Goal: Information Seeking & Learning: Learn about a topic

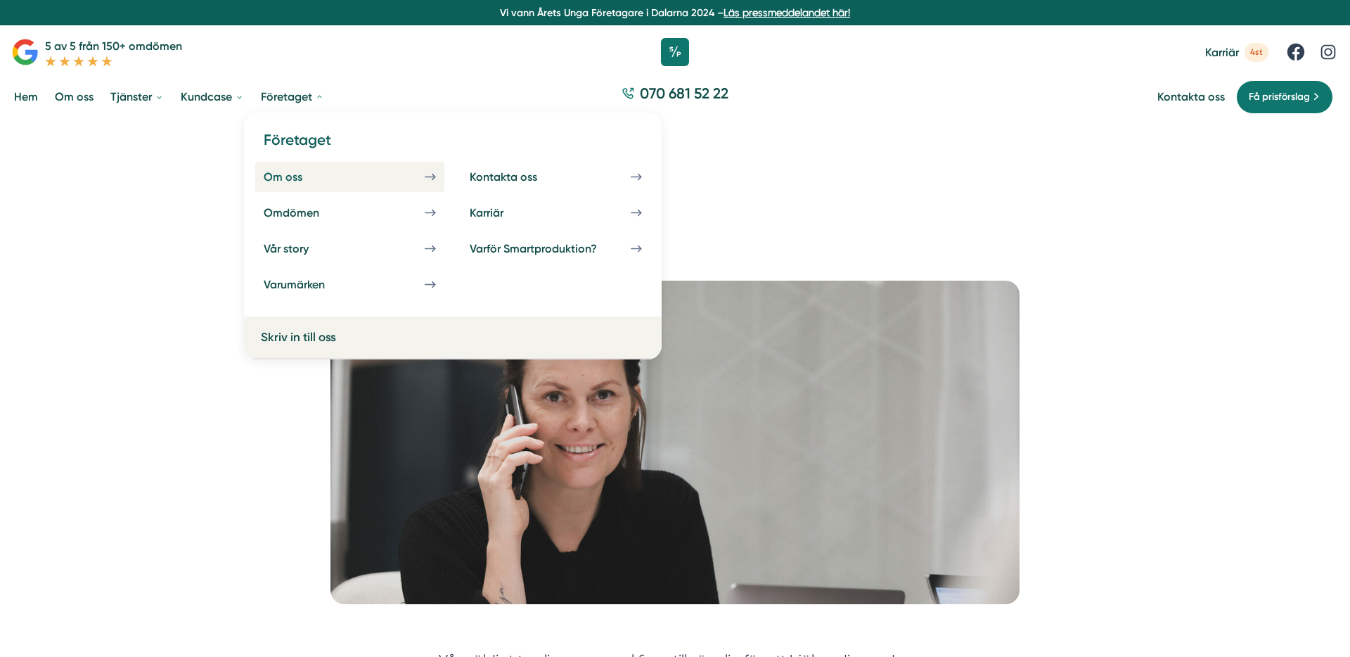
click at [304, 185] on link "Om oss" at bounding box center [349, 177] width 189 height 30
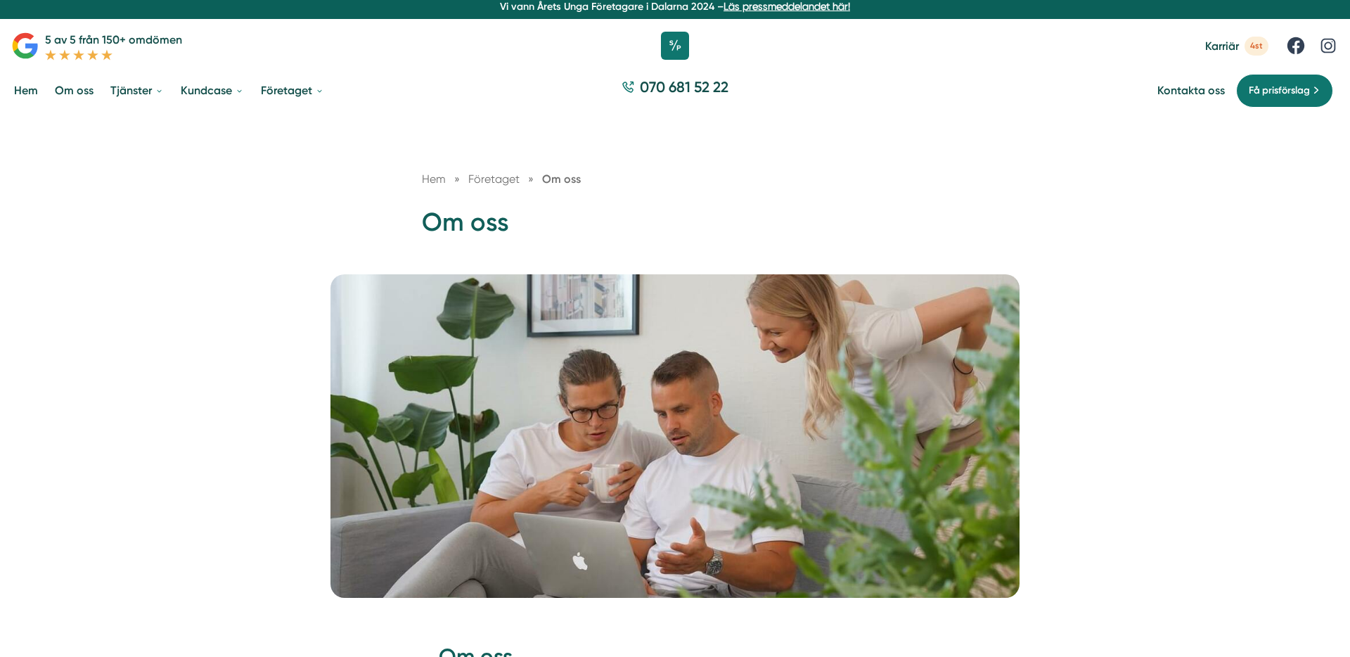
scroll to position [4, 0]
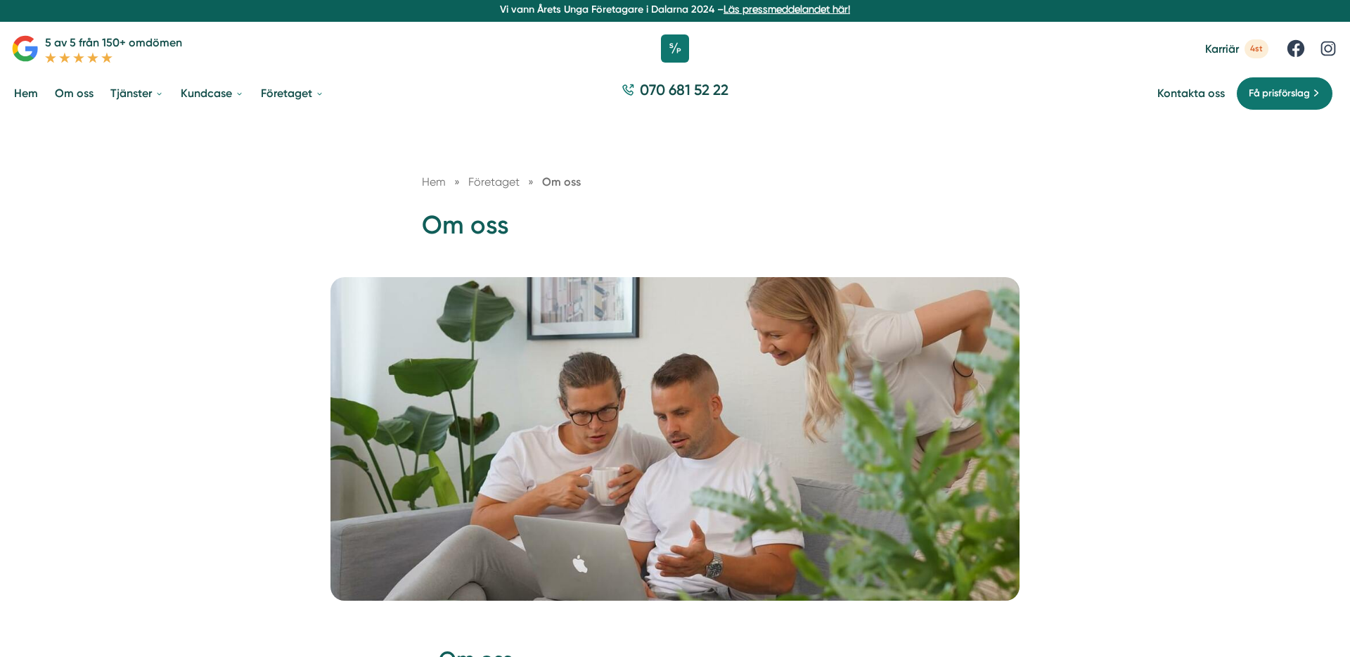
click at [493, 182] on span "Företaget" at bounding box center [493, 181] width 51 height 13
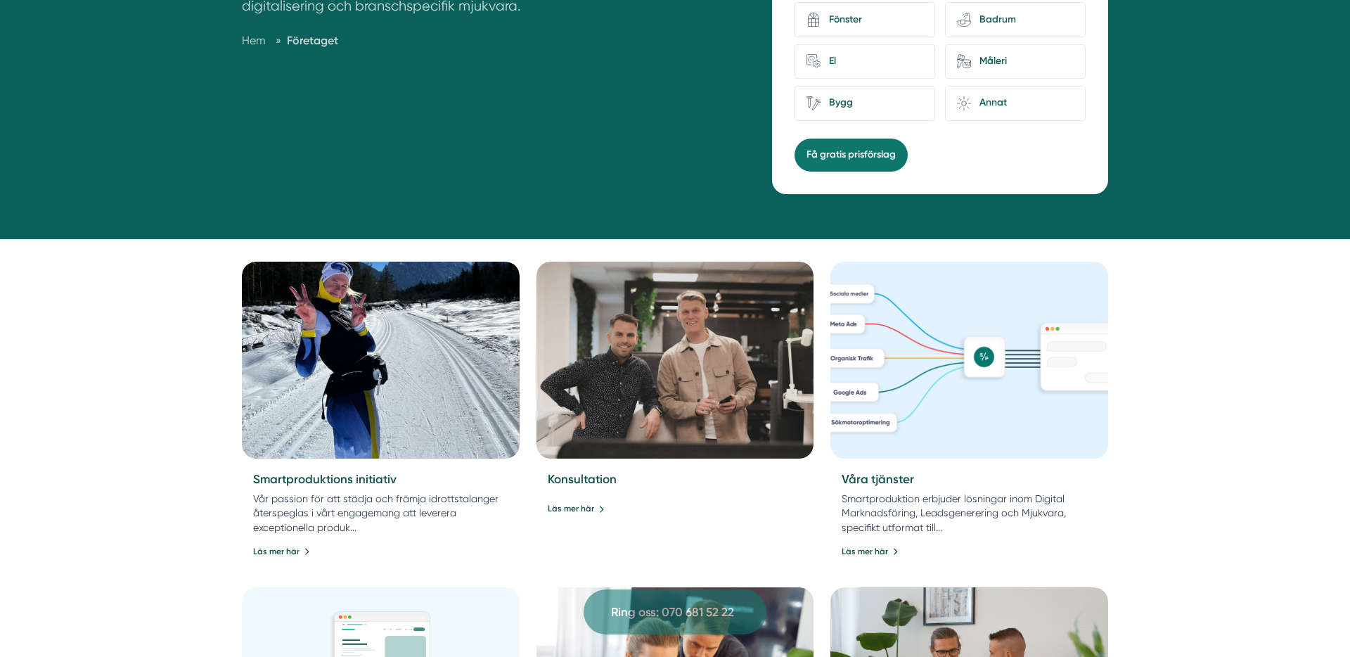
scroll to position [400, 0]
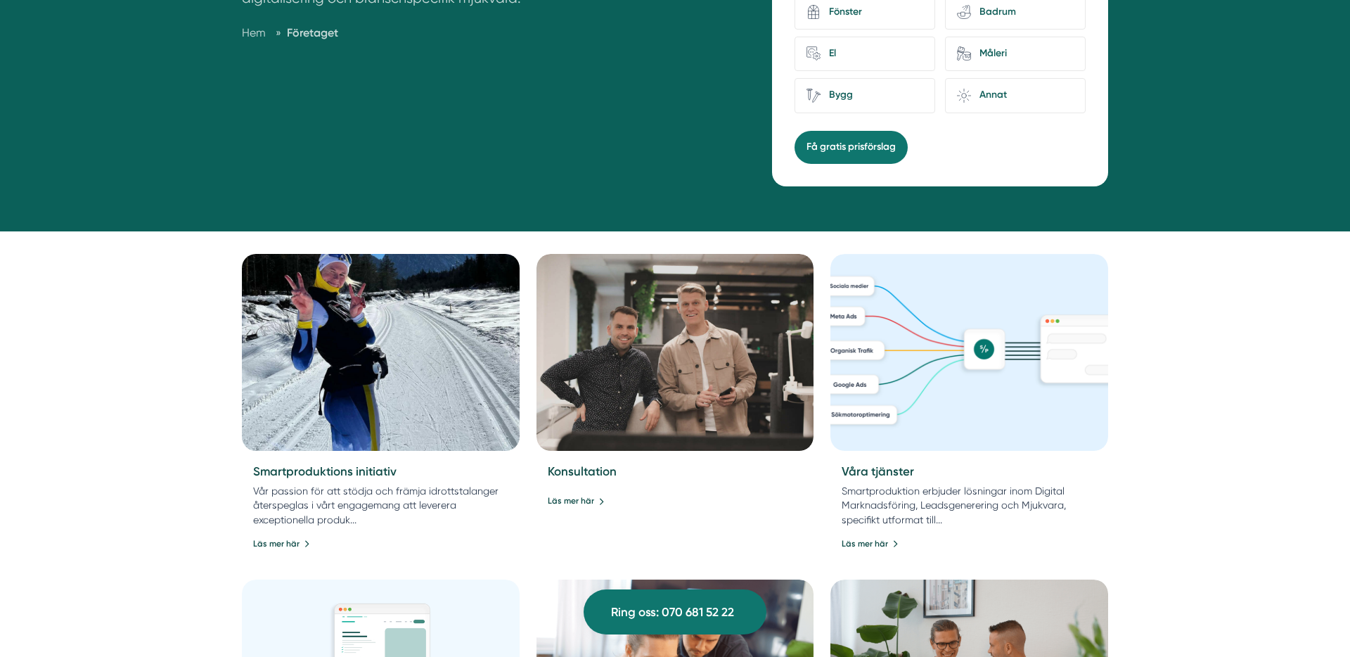
click at [402, 304] on img at bounding box center [380, 352] width 291 height 207
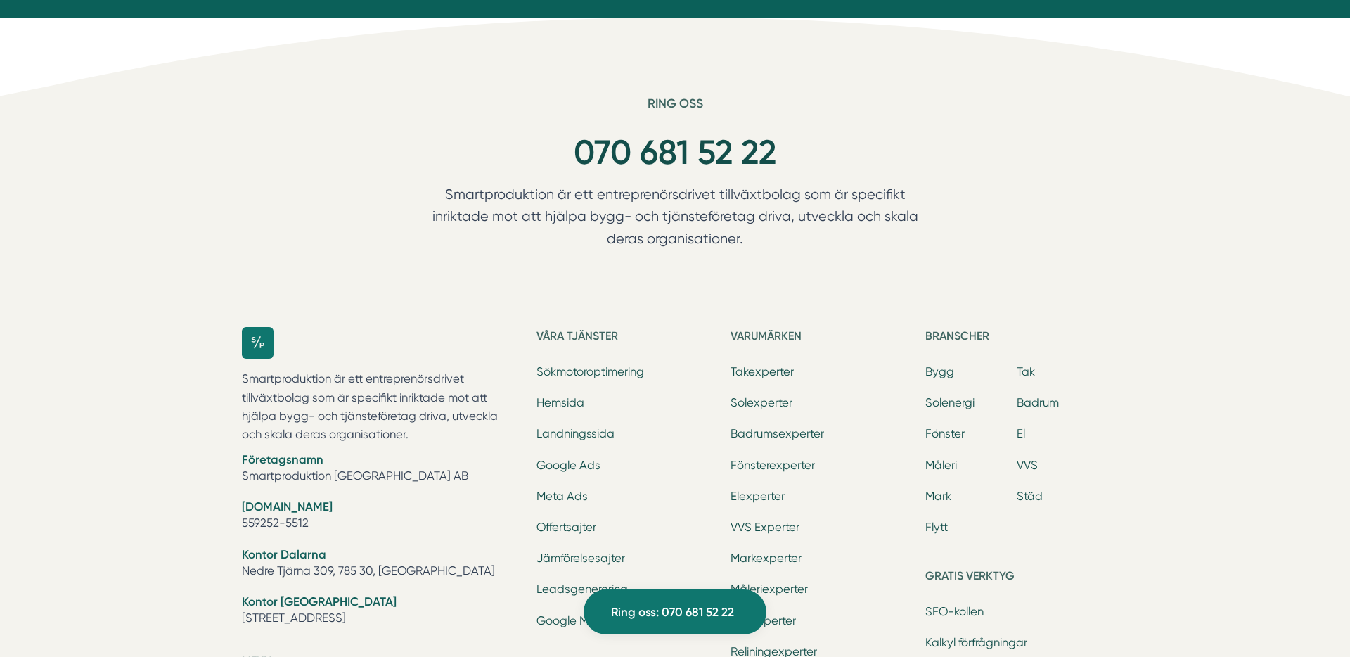
scroll to position [2129, 0]
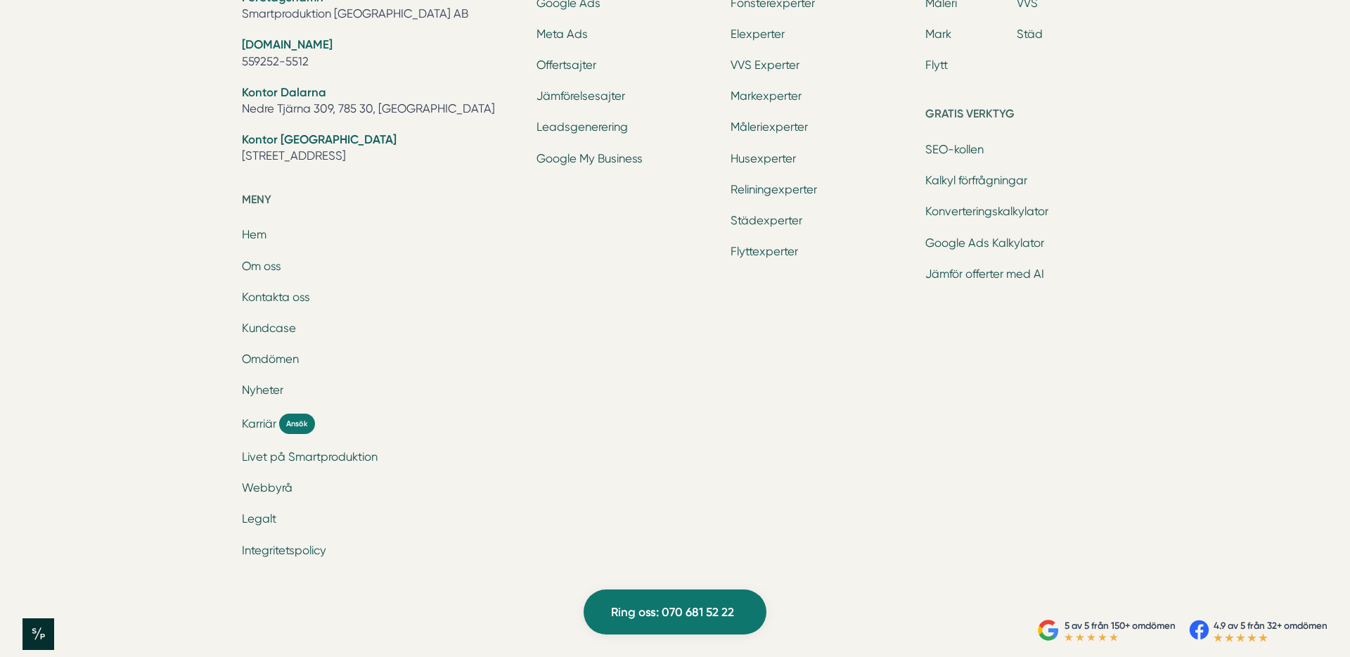
scroll to position [1859, 0]
